Goal: Task Accomplishment & Management: Manage account settings

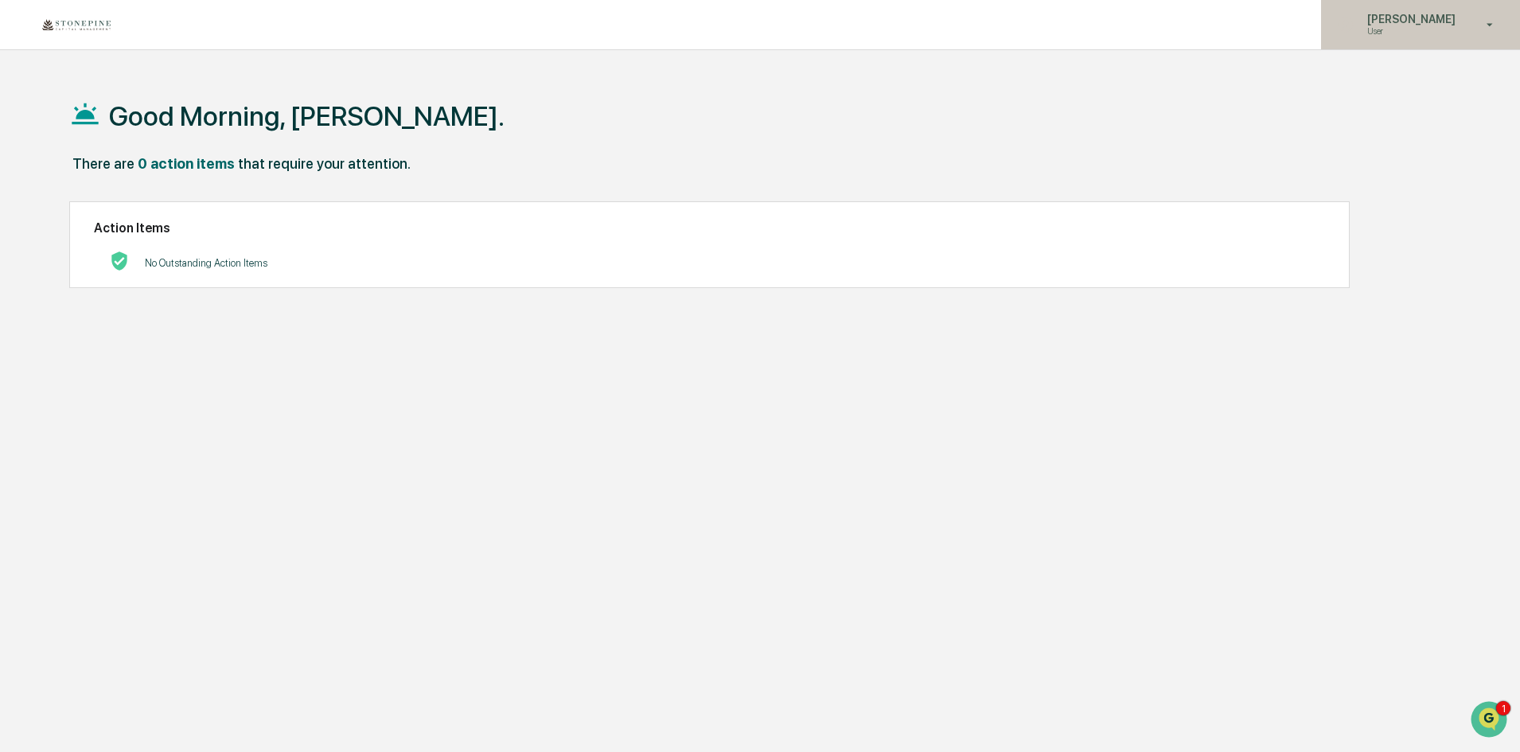
click at [1409, 21] on p "[PERSON_NAME]" at bounding box center [1409, 19] width 109 height 13
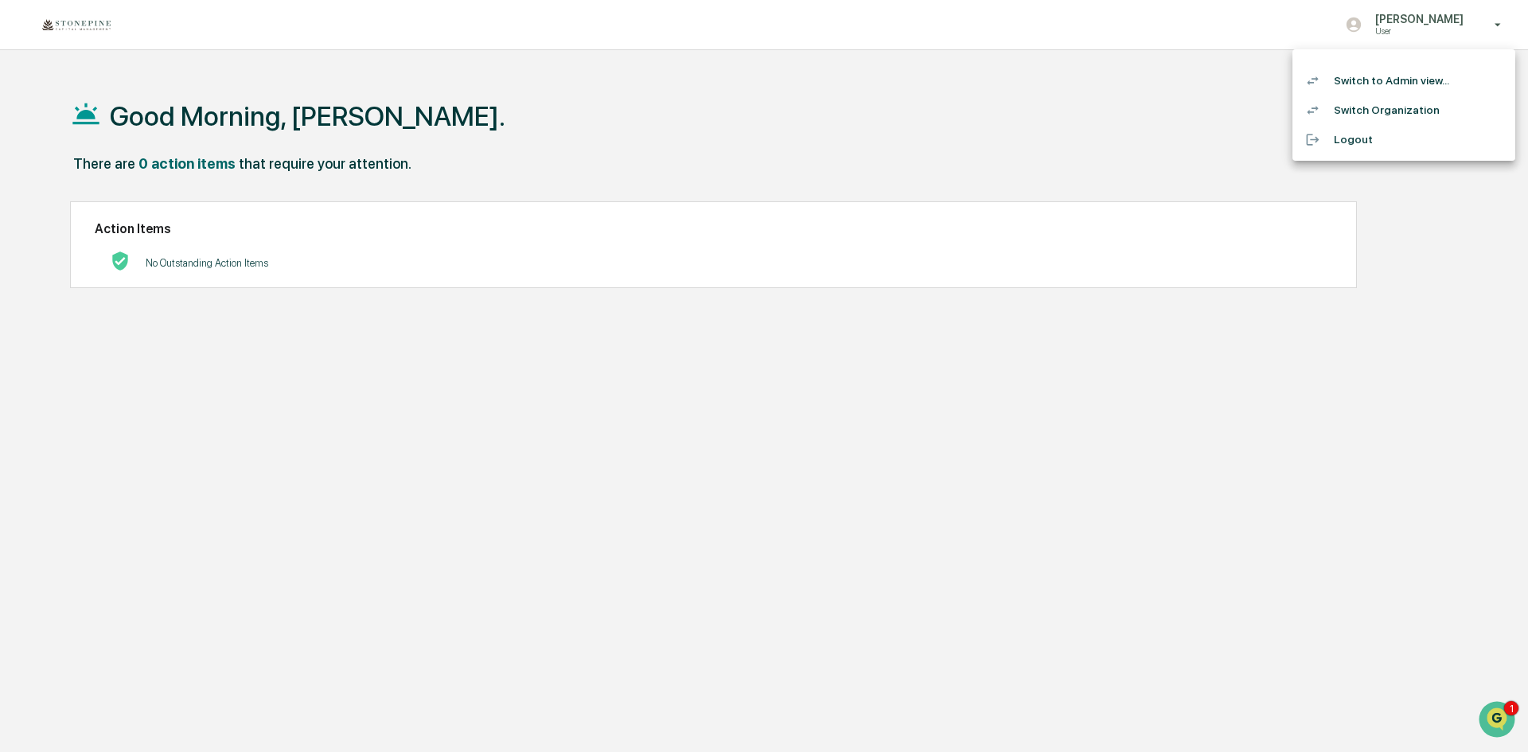
drag, startPoint x: 1398, startPoint y: 108, endPoint x: 1399, endPoint y: 76, distance: 31.8
click at [1399, 76] on ul "Switch to Admin view... Switch Organization Logout" at bounding box center [1404, 104] width 223 height 111
click at [1399, 76] on li "Switch to Admin view..." at bounding box center [1404, 80] width 223 height 29
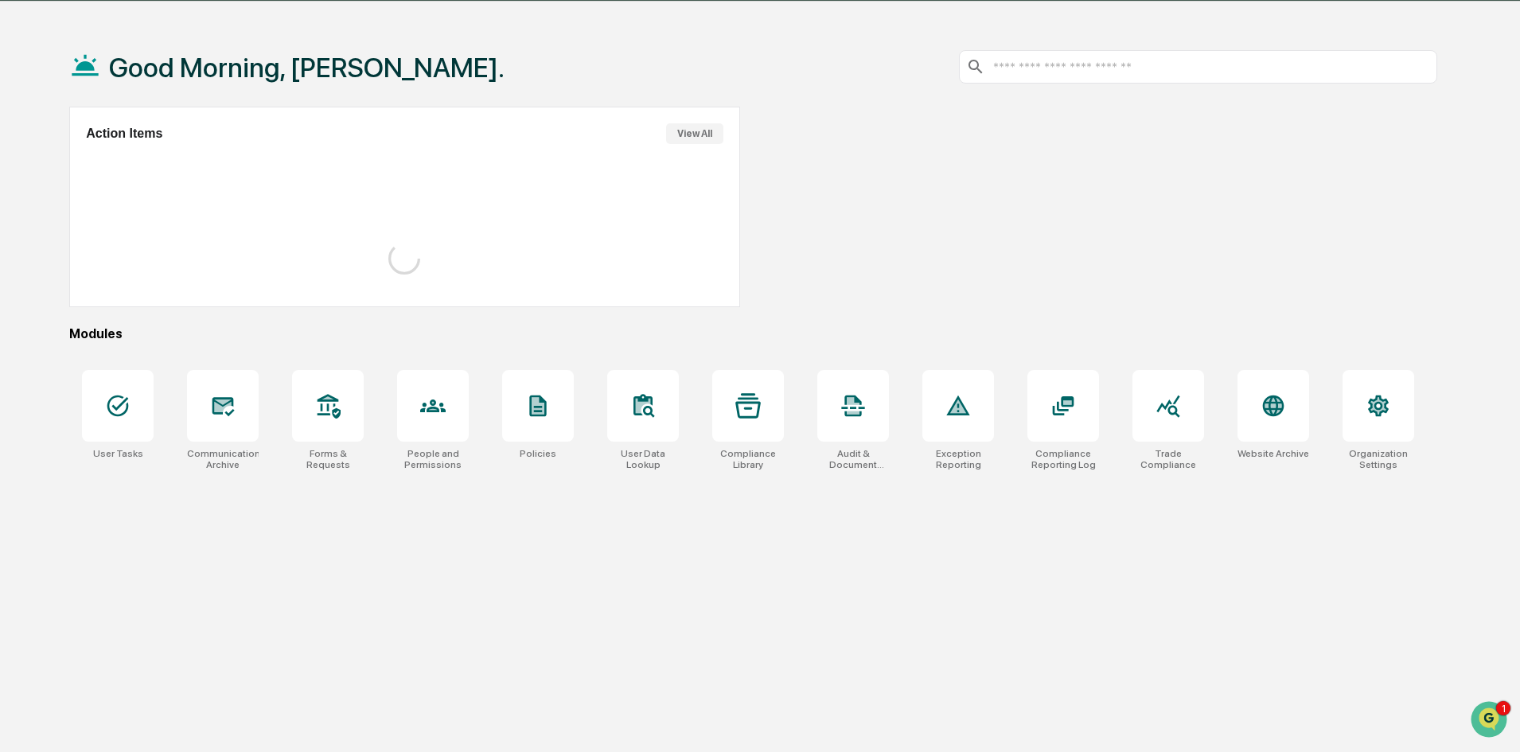
scroll to position [76, 0]
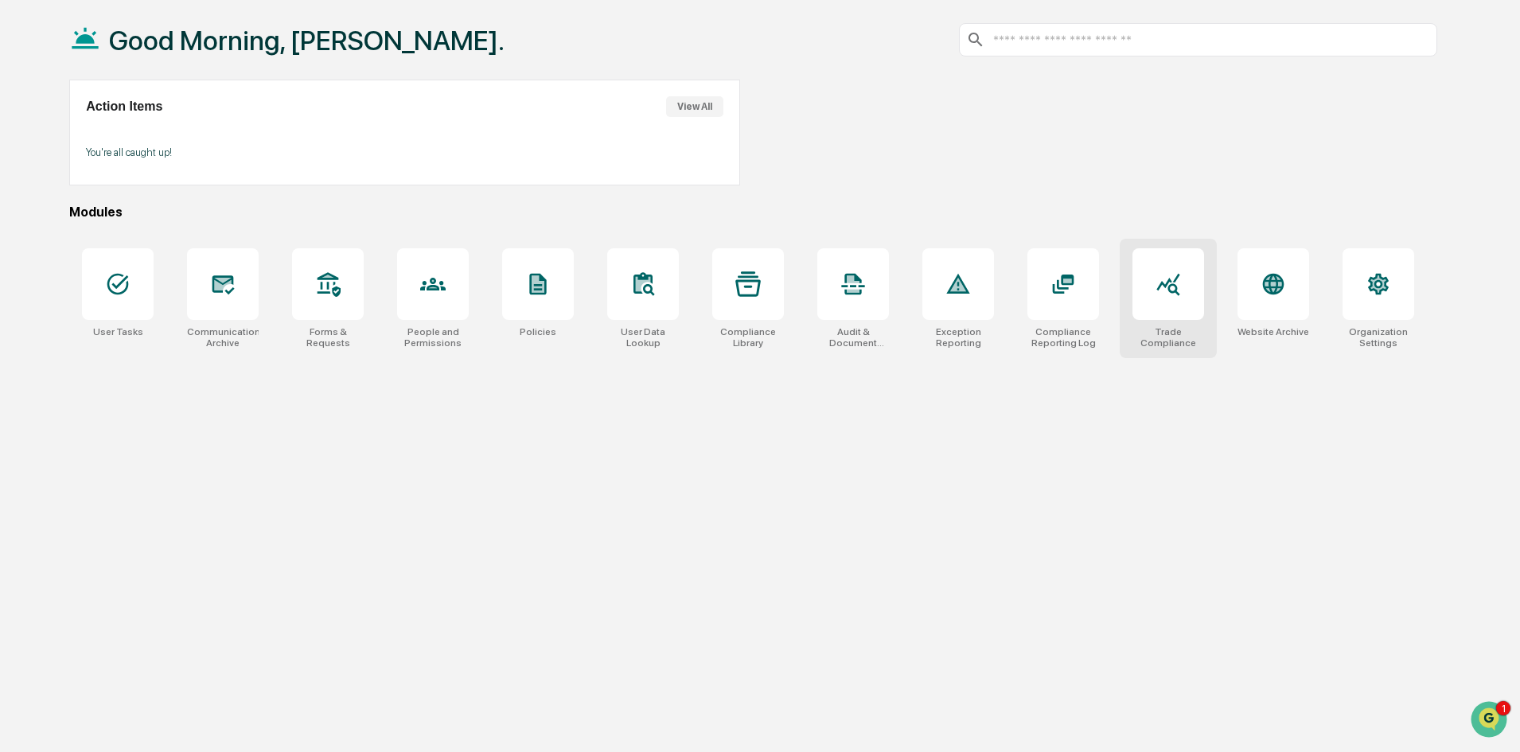
click at [1147, 292] on div at bounding box center [1169, 284] width 72 height 72
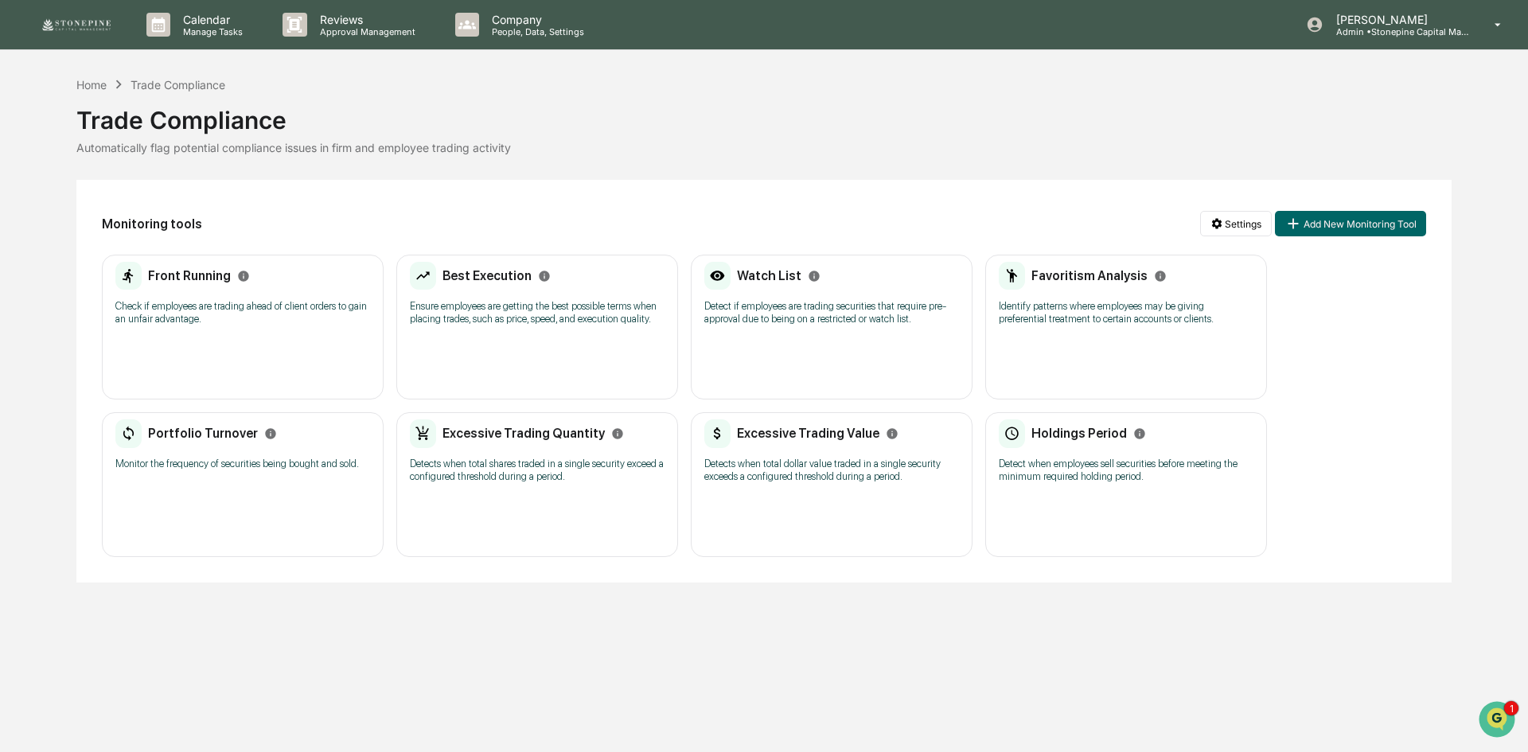
click at [878, 357] on div "Watch List Detect if employees are trading securities that require pre-approval…" at bounding box center [832, 327] width 282 height 145
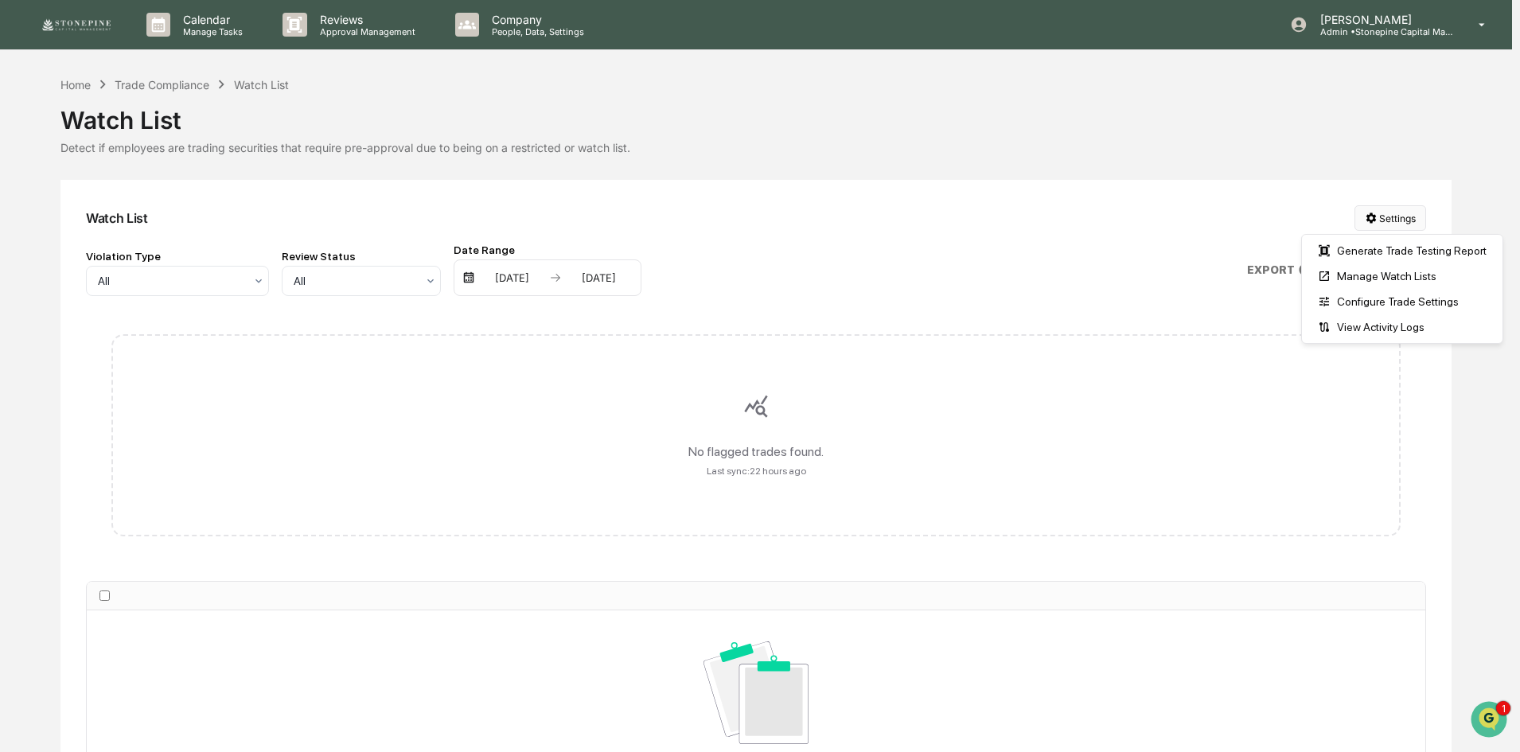
click at [1370, 220] on html "Calendar Manage Tasks Reviews Approval Management Company People, Data, Setting…" at bounding box center [760, 376] width 1520 height 752
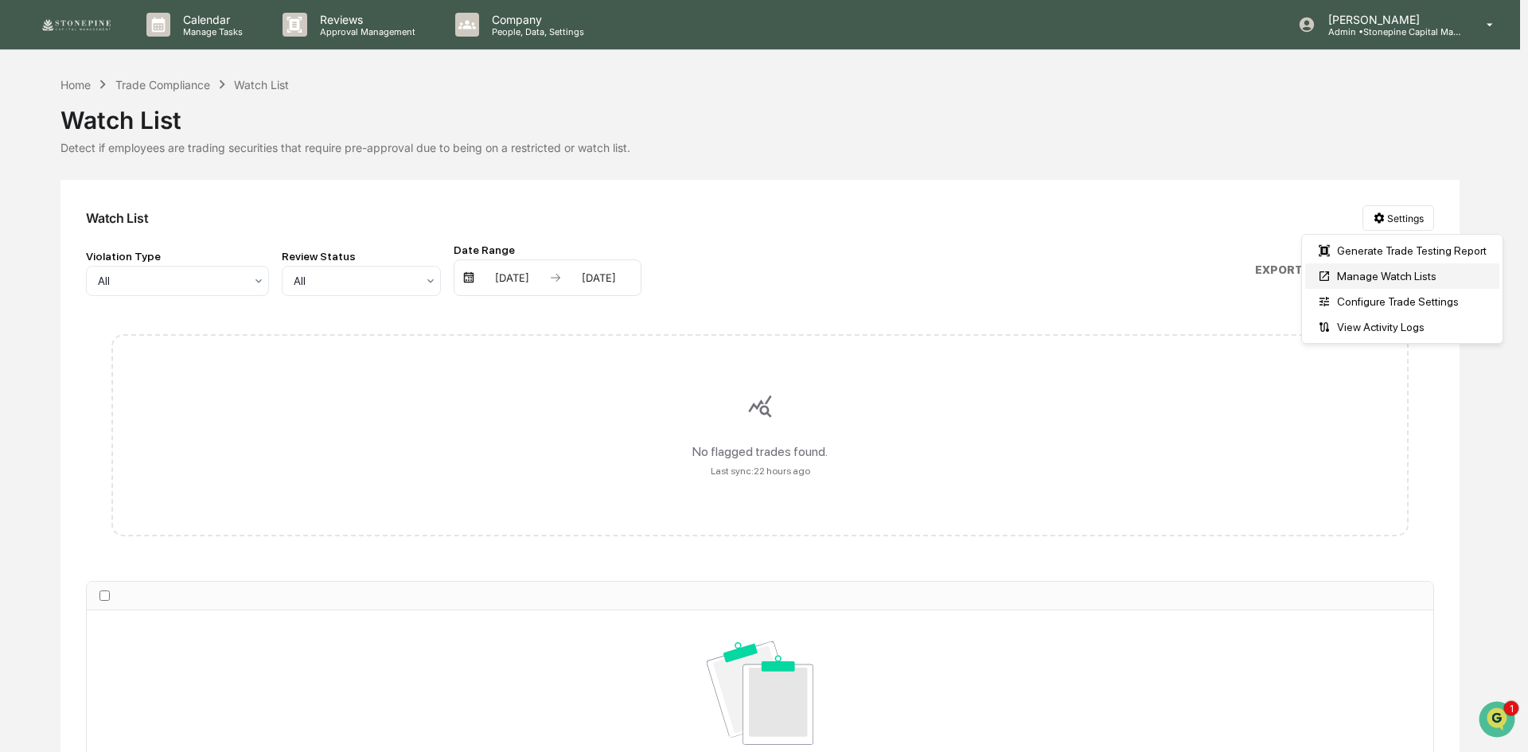
click at [1363, 283] on div "Manage Watch Lists" at bounding box center [1402, 275] width 194 height 25
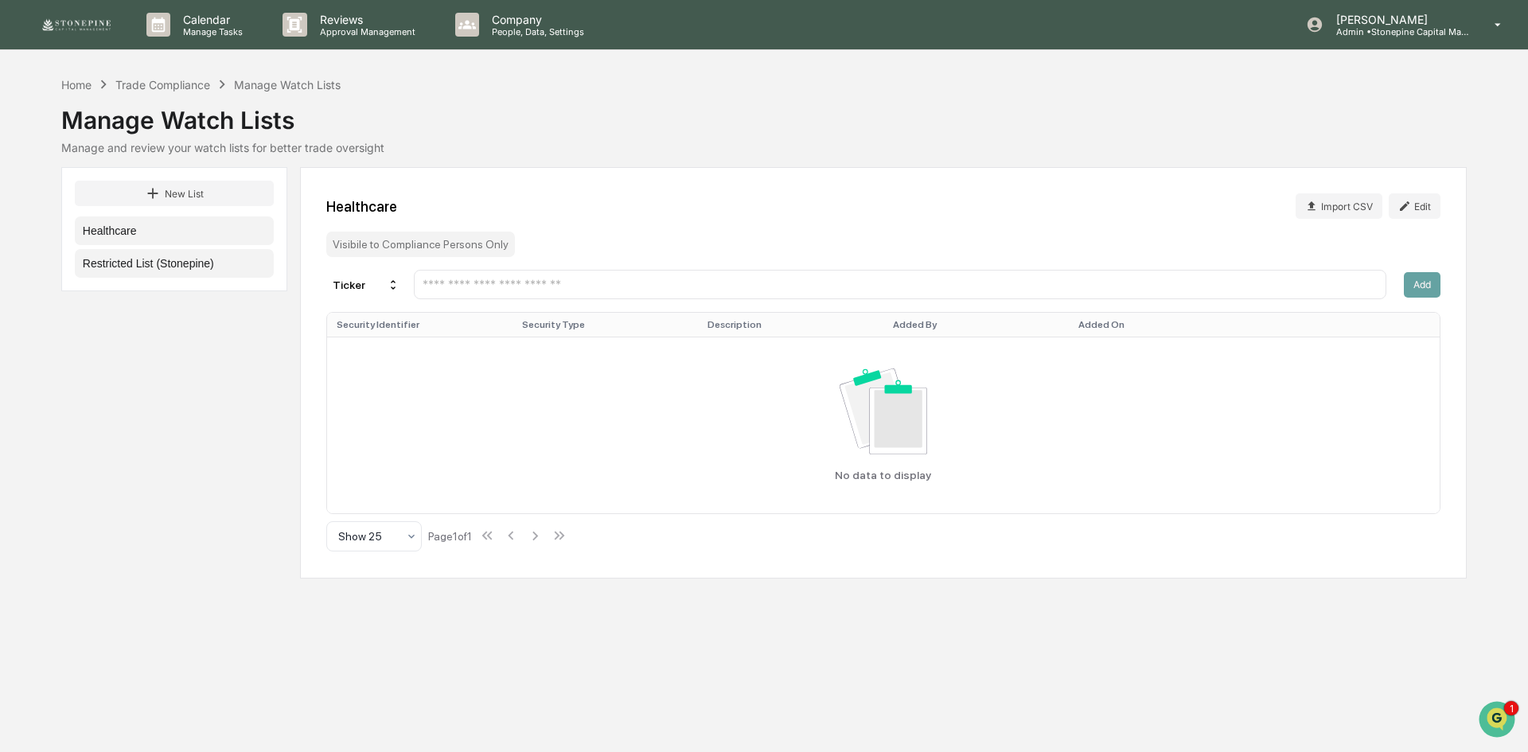
click at [190, 264] on button "Restricted List (Stonepine)" at bounding box center [174, 263] width 199 height 29
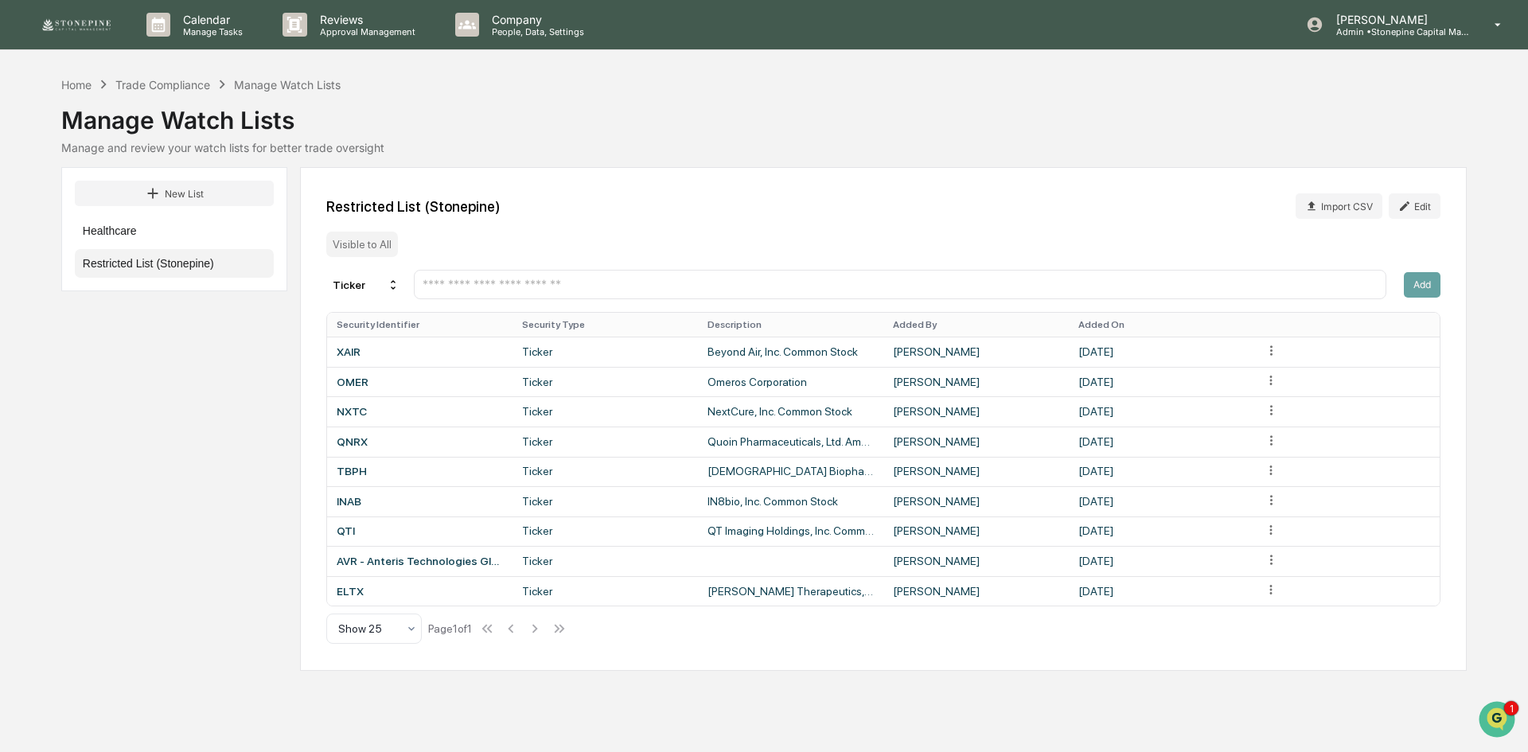
click at [1243, 277] on input "text" at bounding box center [900, 284] width 958 height 15
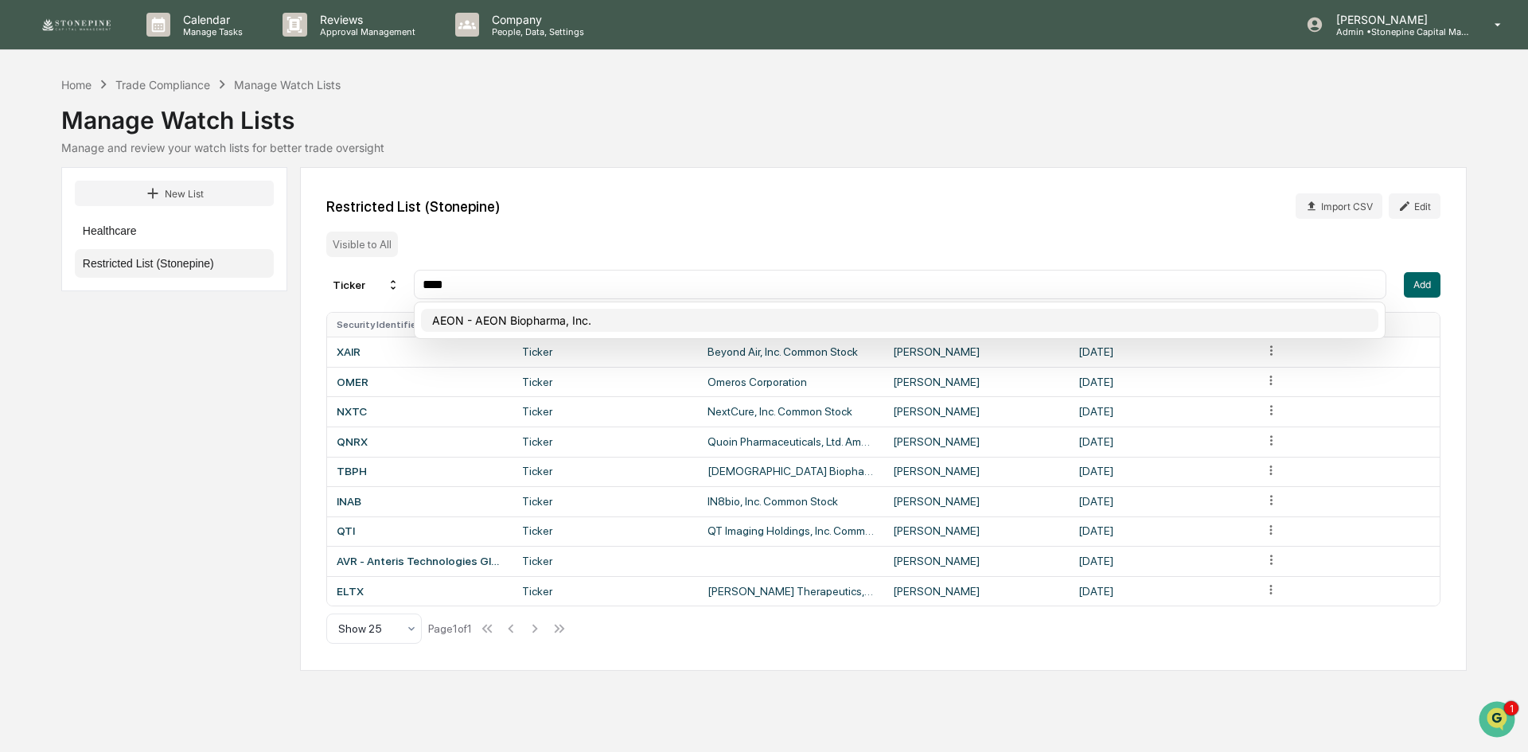
type input "****"
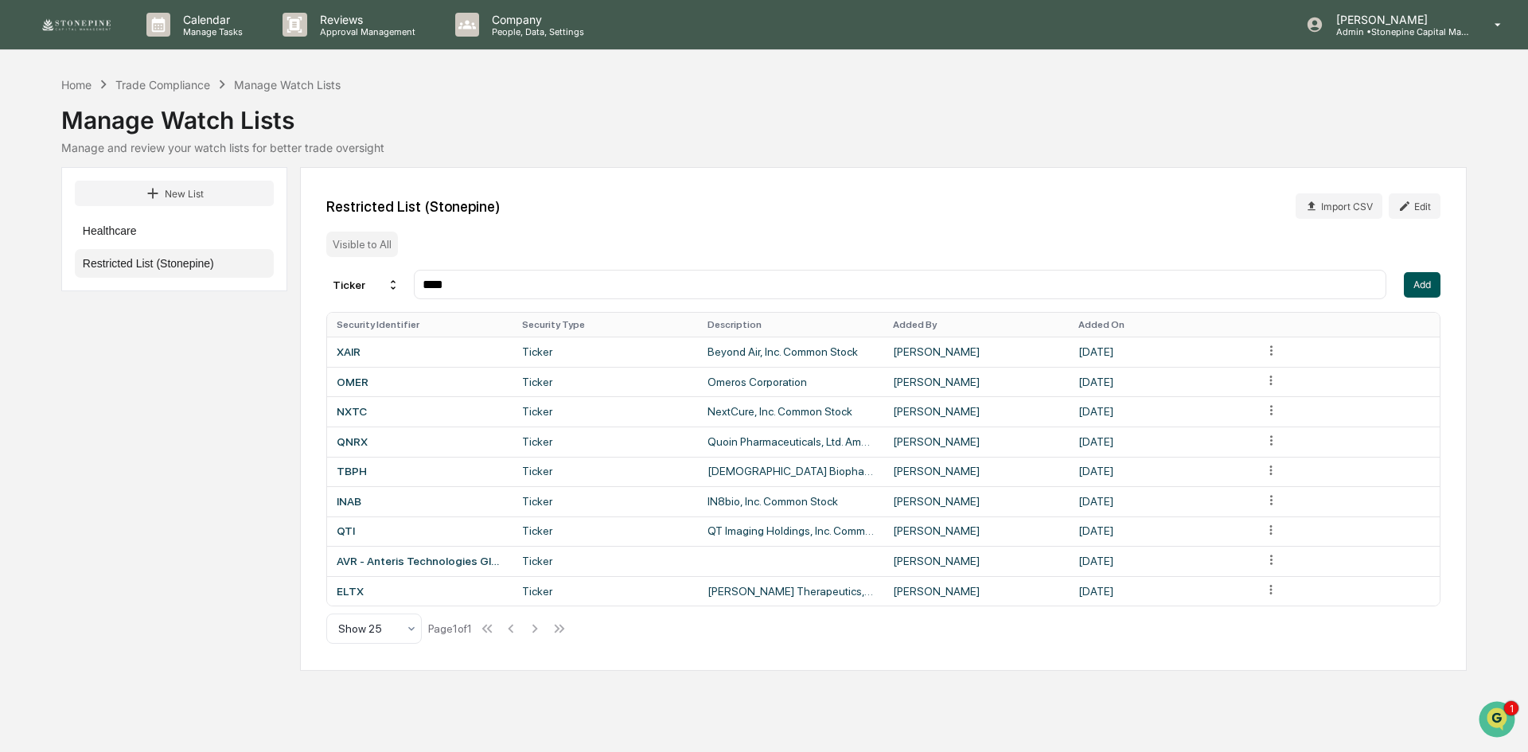
click at [1418, 287] on button "Add" at bounding box center [1422, 284] width 37 height 25
